Goal: Communication & Community: Answer question/provide support

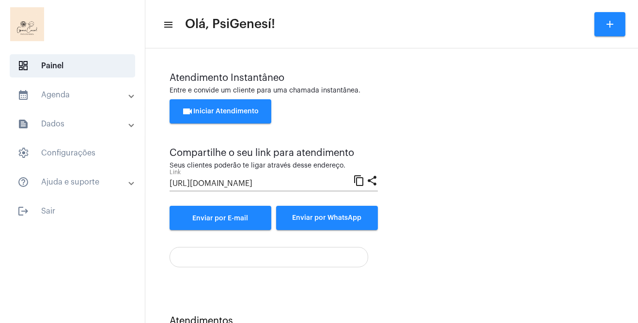
click at [232, 115] on button "videocam Iniciar Atendimento" at bounding box center [221, 111] width 102 height 24
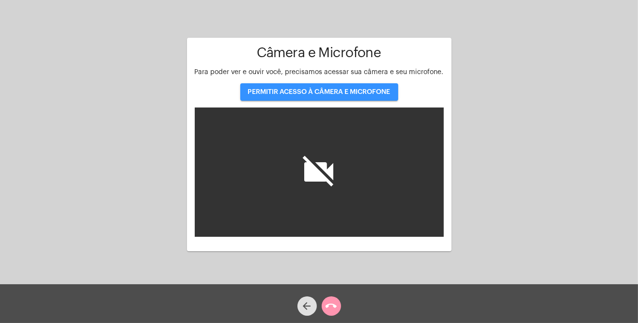
click at [316, 90] on button "PERMITIR ACESSO À CÂMERA E MICROFONE" at bounding box center [319, 91] width 158 height 17
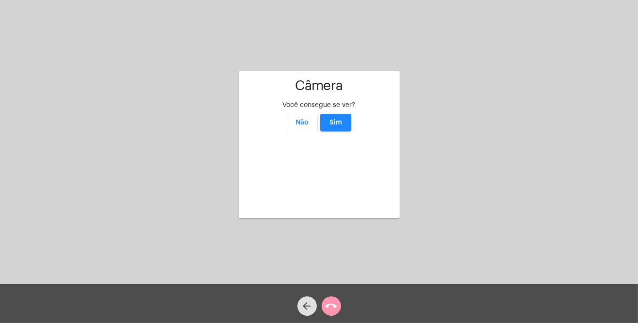
click at [339, 114] on button "Sim" at bounding box center [335, 122] width 31 height 17
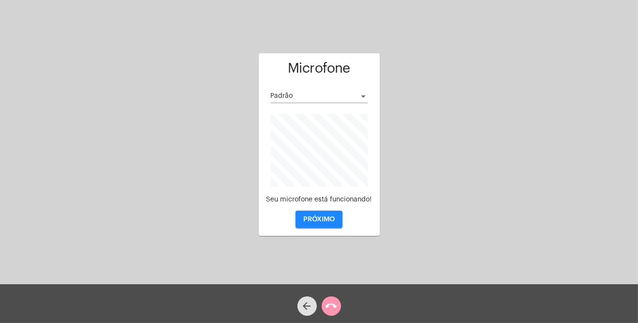
click at [318, 219] on span "PRÓXIMO" at bounding box center [318, 219] width 31 height 7
click at [314, 223] on div "Aguardando cliente acessar a chamada Ajustes settings Microfone Padrão Seu micr…" at bounding box center [319, 143] width 636 height 284
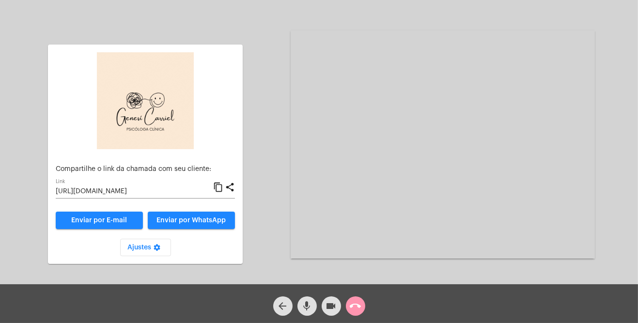
click at [188, 222] on span "Enviar por WhatsApp" at bounding box center [191, 220] width 69 height 7
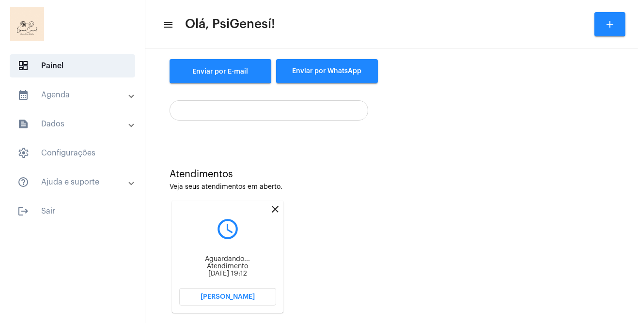
scroll to position [163, 0]
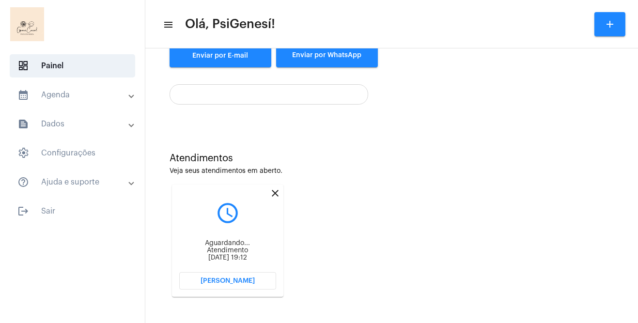
click at [276, 198] on mat-icon "close" at bounding box center [275, 193] width 12 height 12
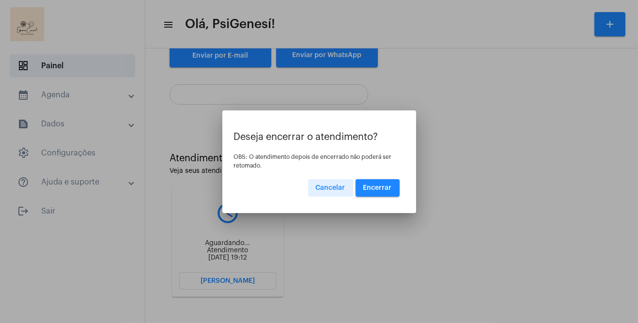
click at [385, 191] on button "Encerrar" at bounding box center [377, 187] width 44 height 17
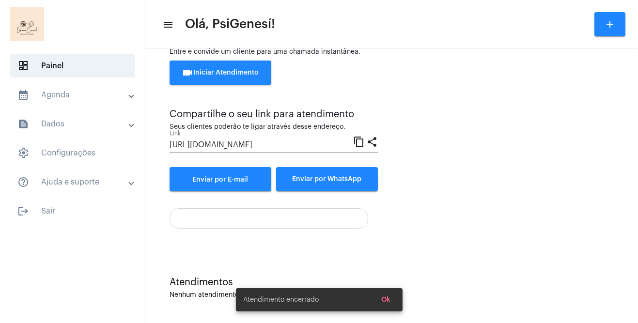
scroll to position [38, 0]
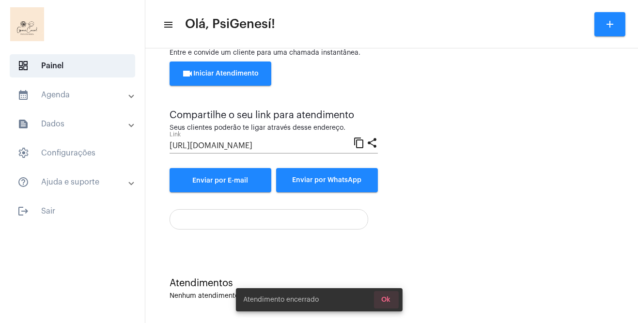
click at [394, 307] on button "Ok" at bounding box center [386, 299] width 25 height 17
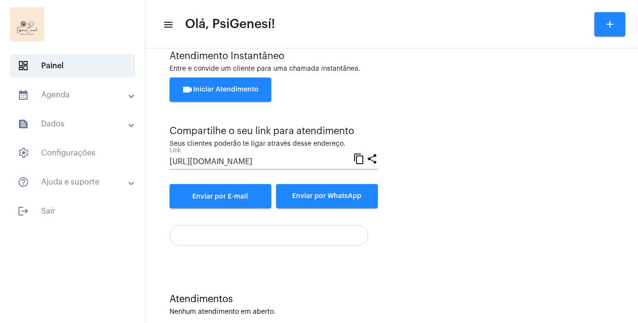
scroll to position [21, 0]
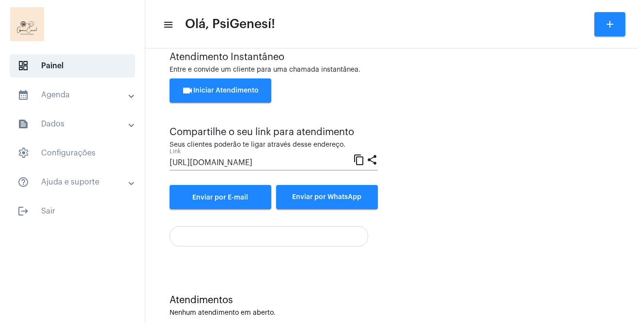
click at [473, 220] on div at bounding box center [392, 233] width 444 height 28
click at [444, 209] on div "Atendimento Instantâneo Entre e convide um cliente para uma chamada instantânea…" at bounding box center [392, 149] width 444 height 195
click at [463, 172] on div "Atendimento Instantâneo Entre e convide um cliente para uma chamada instantânea…" at bounding box center [392, 130] width 444 height 157
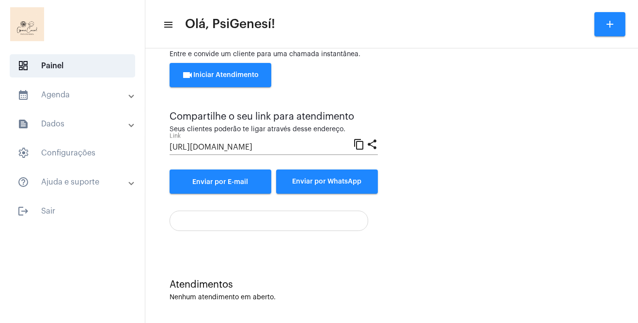
scroll to position [38, 0]
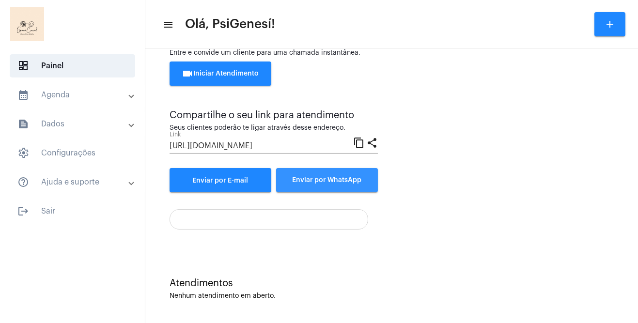
click at [336, 187] on button "Enviar por WhatsApp" at bounding box center [327, 180] width 102 height 24
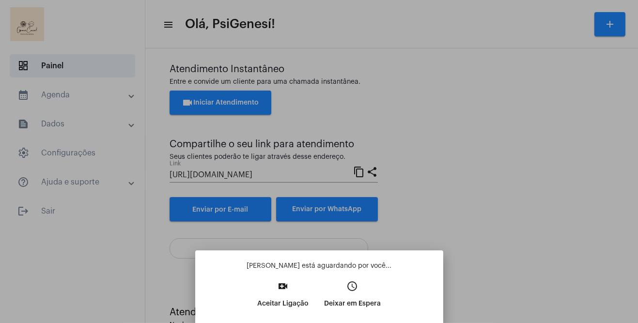
scroll to position [8, 0]
click at [284, 290] on mat-icon "video_call" at bounding box center [283, 286] width 12 height 12
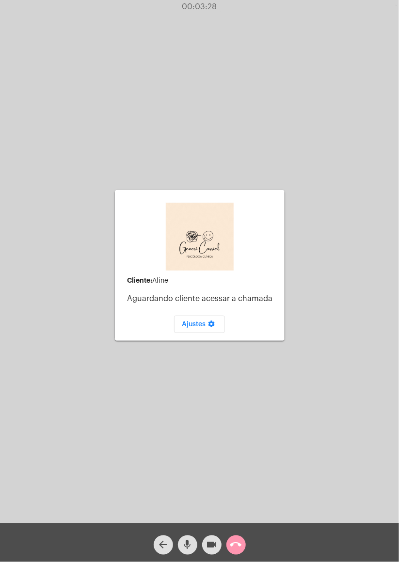
click at [341, 323] on div "Cliente: [PERSON_NAME] cliente acessar a chamada Ajustes settings Acessando Câm…" at bounding box center [199, 264] width 397 height 524
click at [211, 323] on mat-icon "videocam" at bounding box center [212, 546] width 12 height 12
click at [216, 323] on mat-icon "videocam_off" at bounding box center [212, 546] width 12 height 12
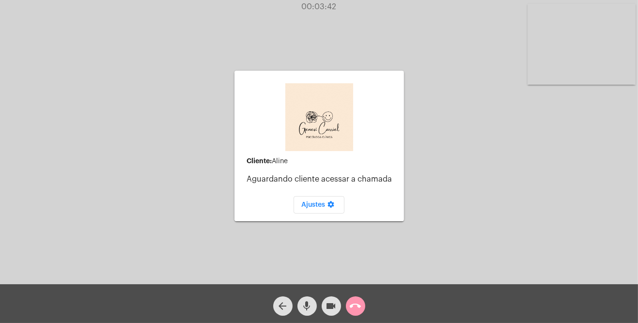
click at [3, 316] on div "arrow_back mic videocam call_end" at bounding box center [319, 303] width 638 height 39
click at [570, 43] on video at bounding box center [581, 44] width 108 height 81
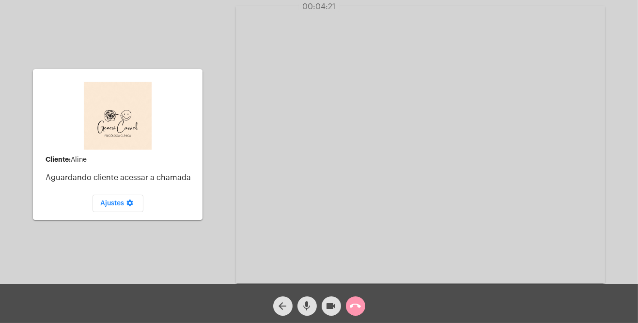
click at [151, 28] on div "Cliente: [PERSON_NAME] cliente acessar a chamada Ajustes settings" at bounding box center [118, 145] width 170 height 282
click at [148, 27] on div "Cliente: [PERSON_NAME] cliente acessar a chamada Ajustes settings" at bounding box center [118, 145] width 170 height 282
click at [156, 34] on div "Cliente: [PERSON_NAME] cliente acessar a chamada Ajustes settings" at bounding box center [118, 145] width 170 height 282
click at [156, 33] on div "Cliente: [PERSON_NAME] cliente acessar a chamada Ajustes settings" at bounding box center [118, 145] width 170 height 282
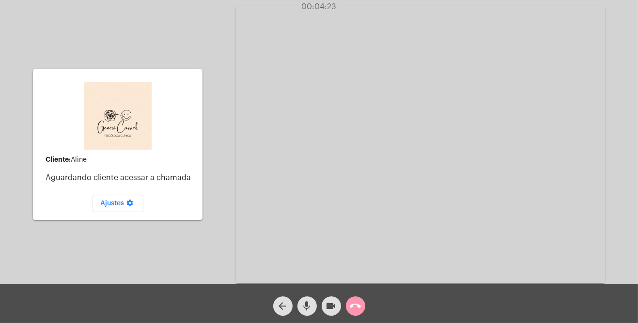
click at [156, 33] on div "Cliente: [PERSON_NAME] cliente acessar a chamada Ajustes settings" at bounding box center [118, 145] width 170 height 282
click at [151, 33] on div "Cliente: [PERSON_NAME] cliente acessar a chamada Ajustes settings" at bounding box center [118, 145] width 170 height 282
